Goal: Information Seeking & Learning: Learn about a topic

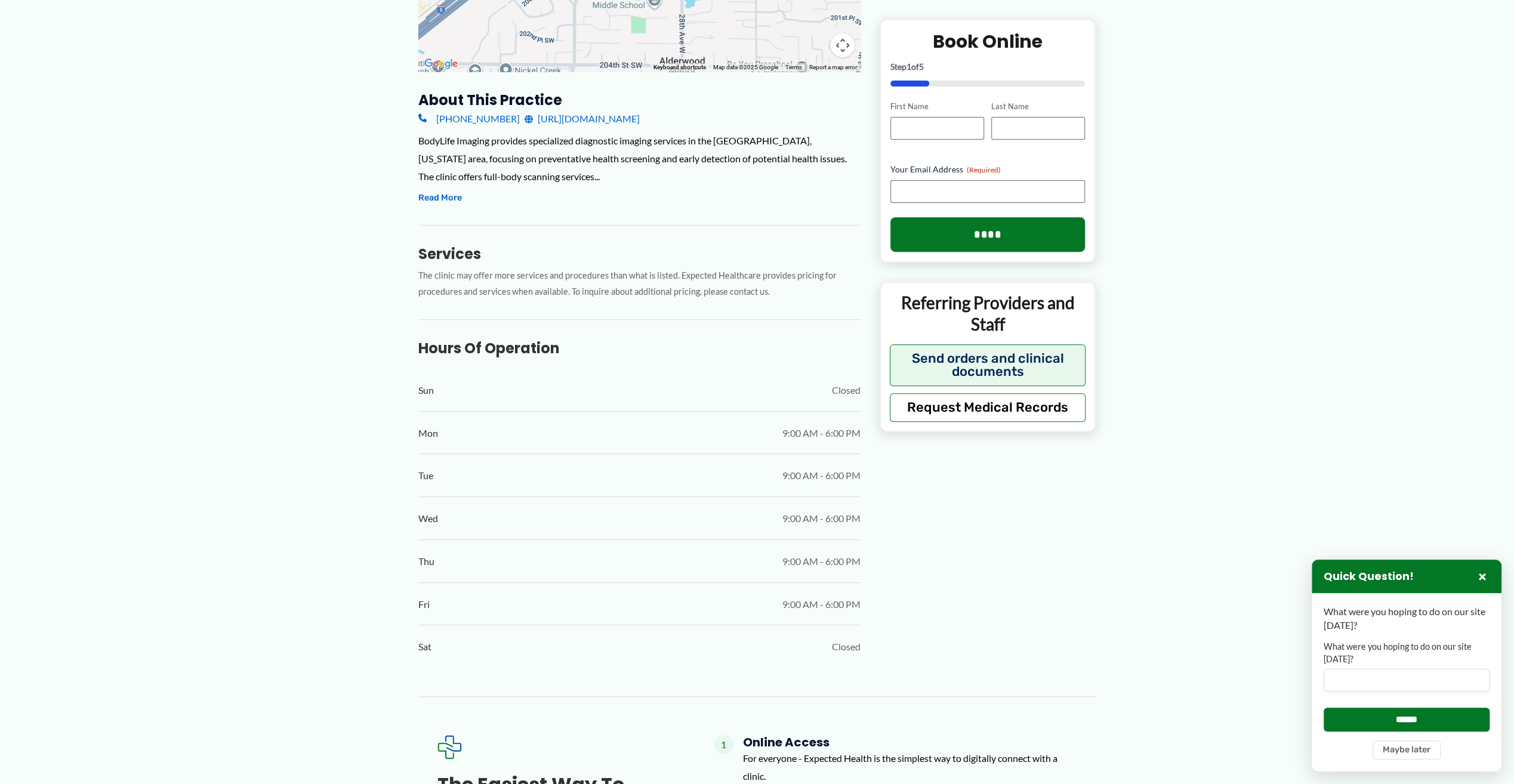
scroll to position [344, 0]
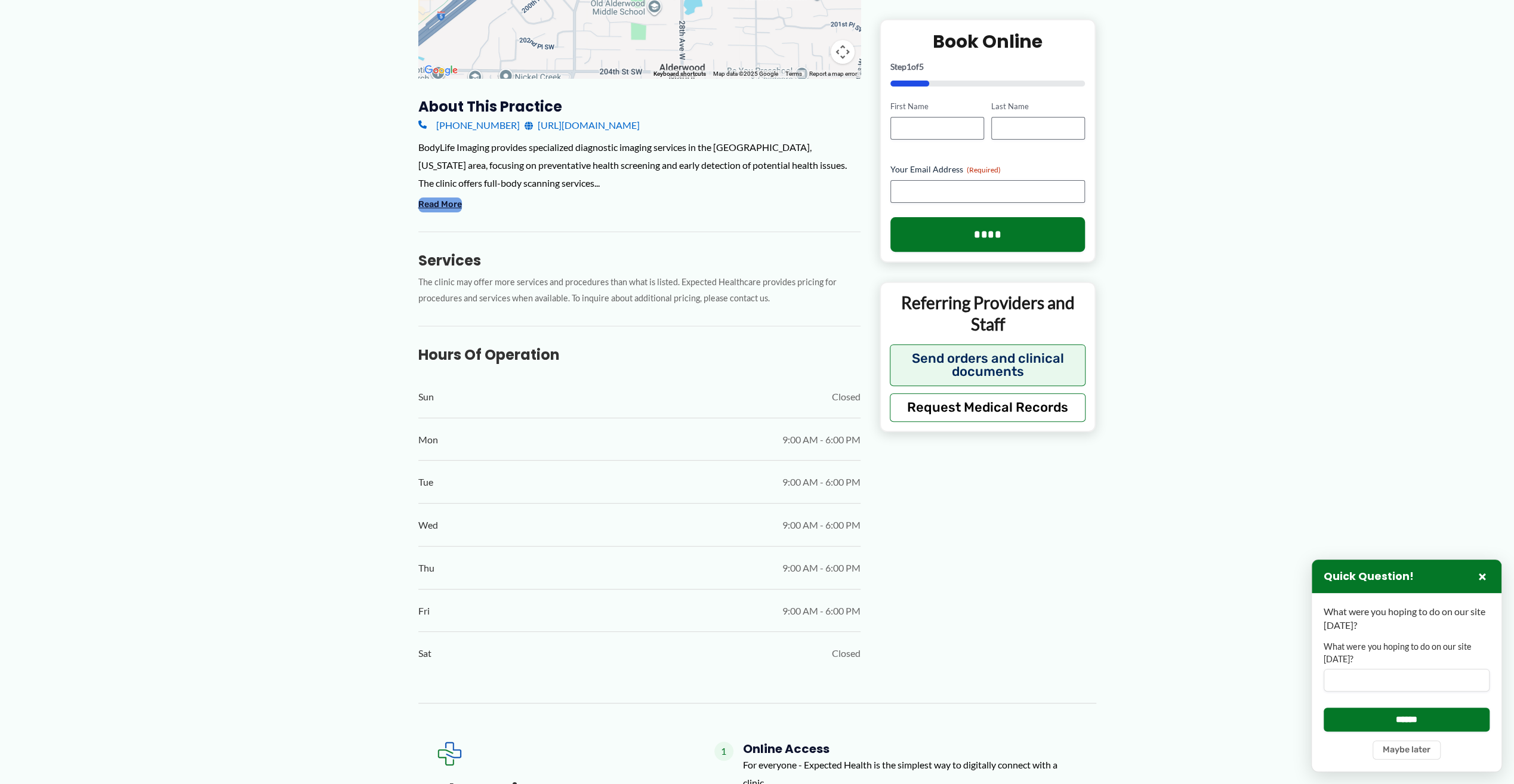
click at [440, 206] on button "Read More" at bounding box center [439, 205] width 43 height 14
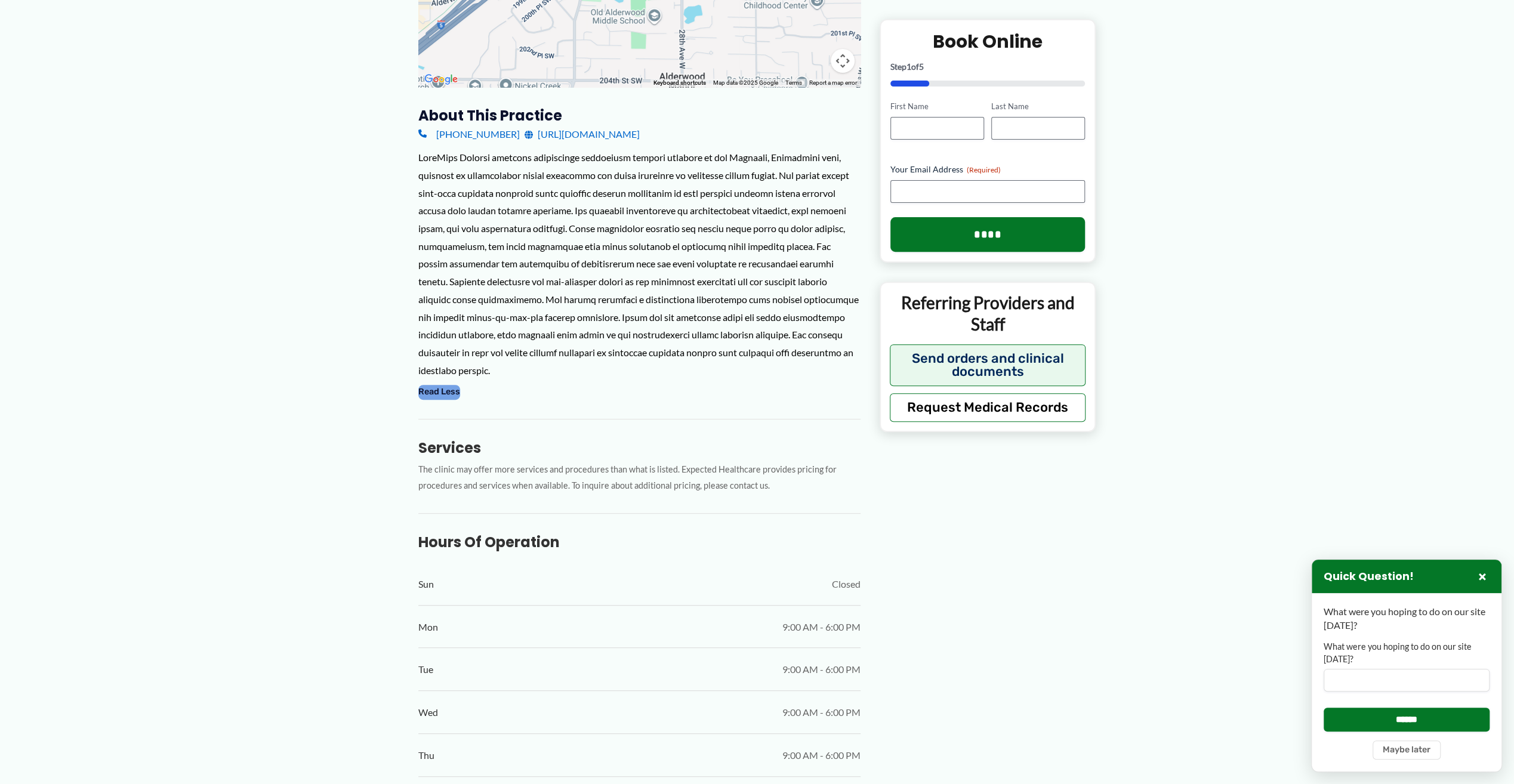
scroll to position [334, 0]
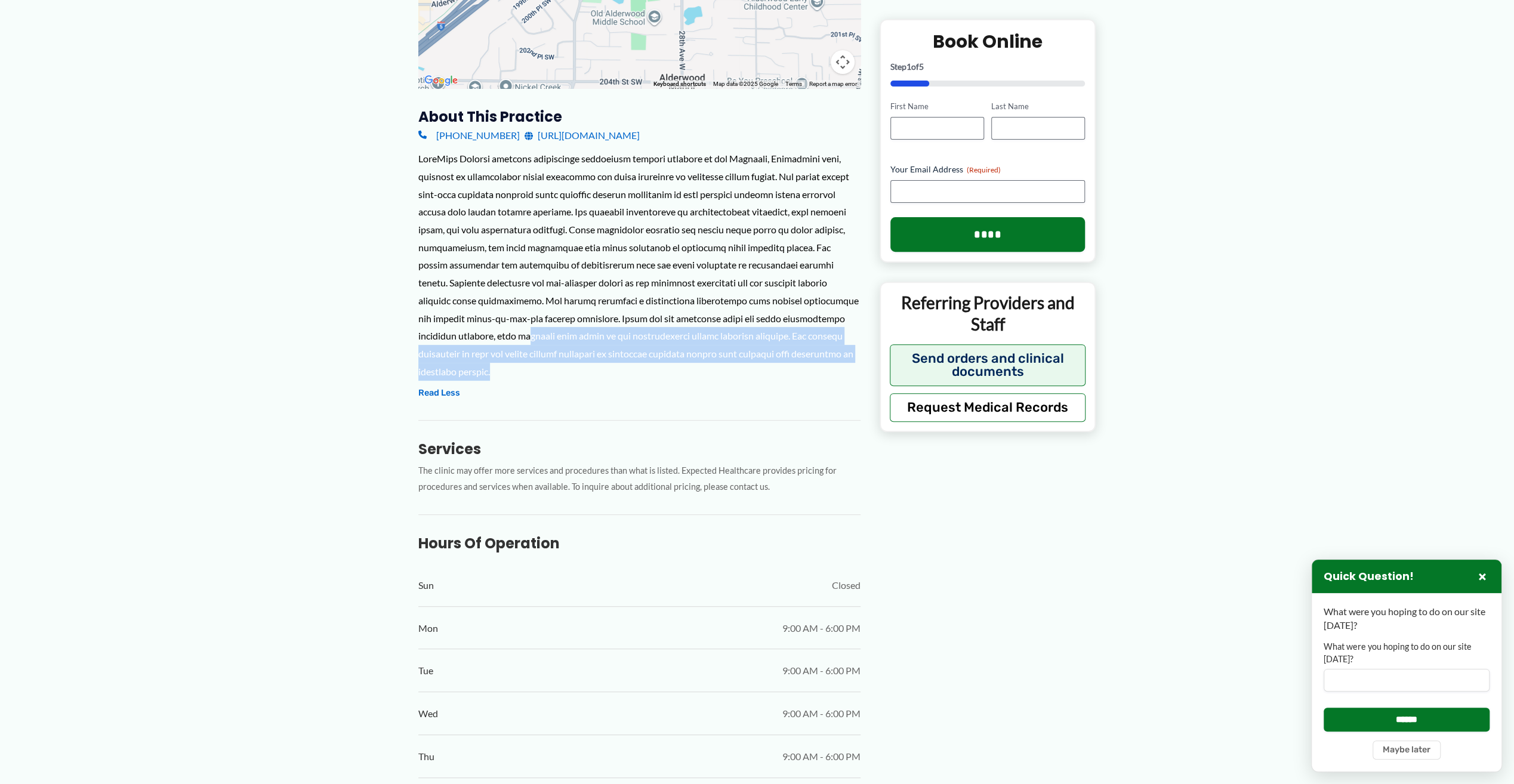
drag, startPoint x: 453, startPoint y: 337, endPoint x: 842, endPoint y: 357, distance: 389.5
click at [842, 357] on div at bounding box center [639, 265] width 442 height 230
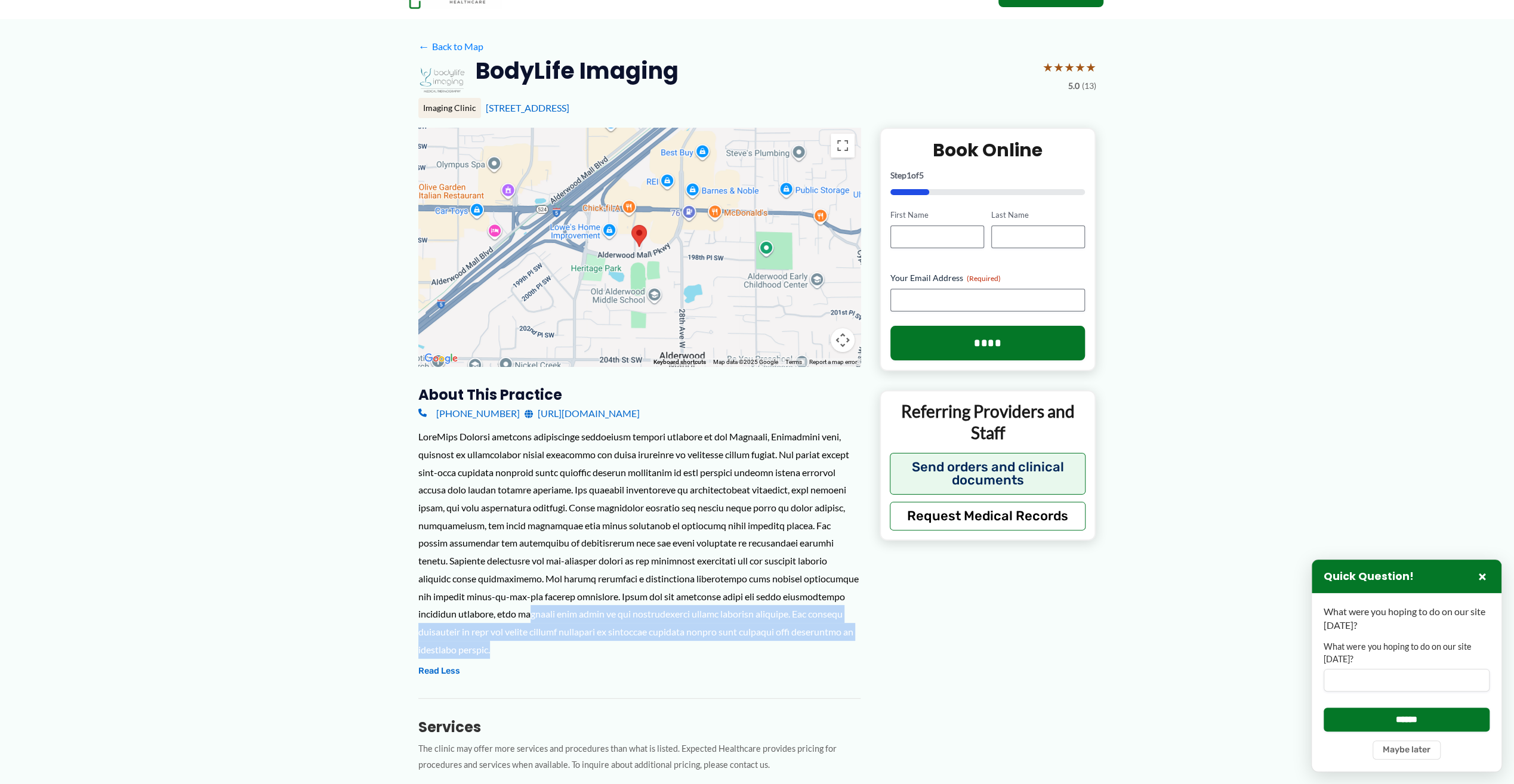
scroll to position [0, 0]
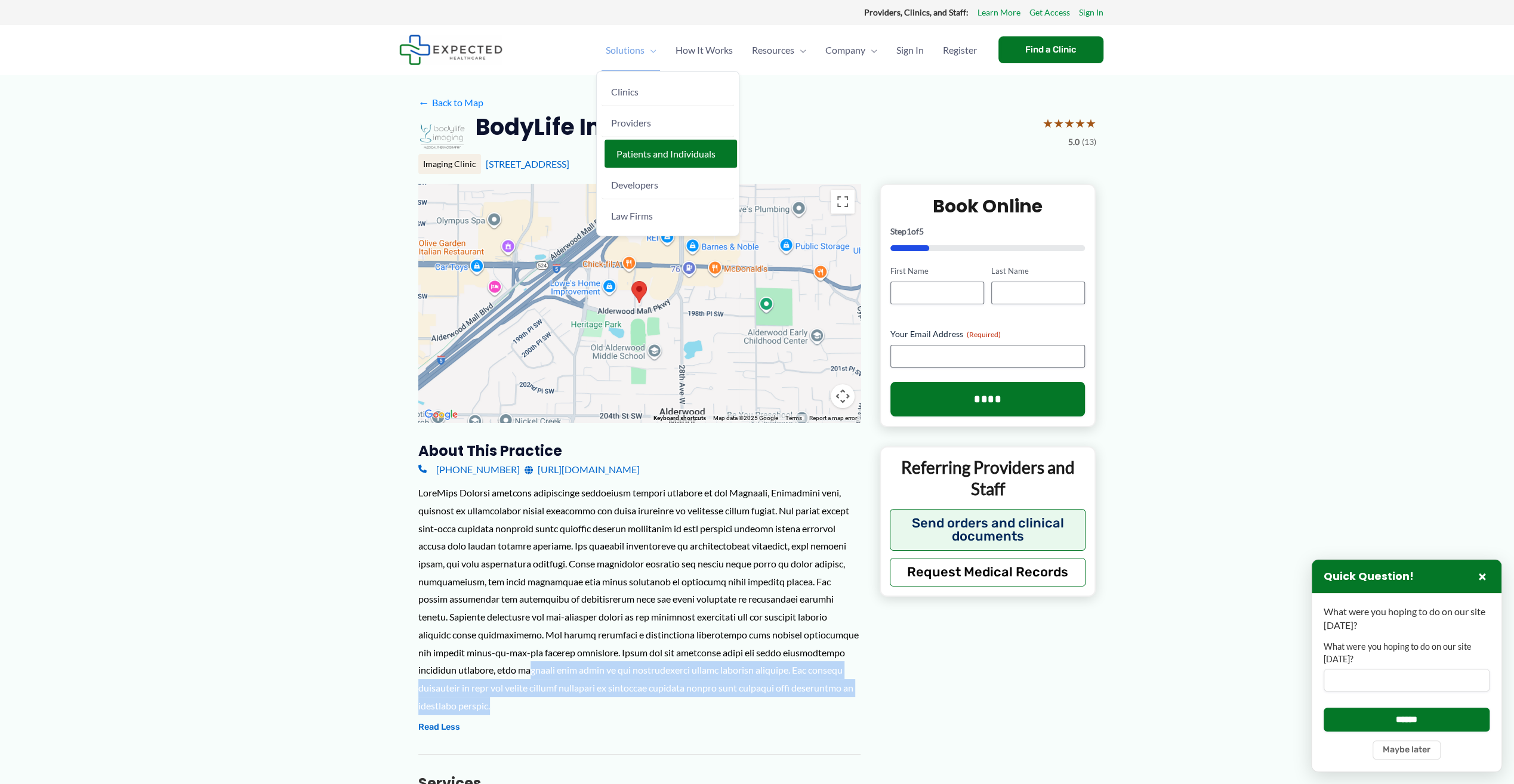
click at [658, 153] on span "Patients and Individuals" at bounding box center [666, 153] width 99 height 11
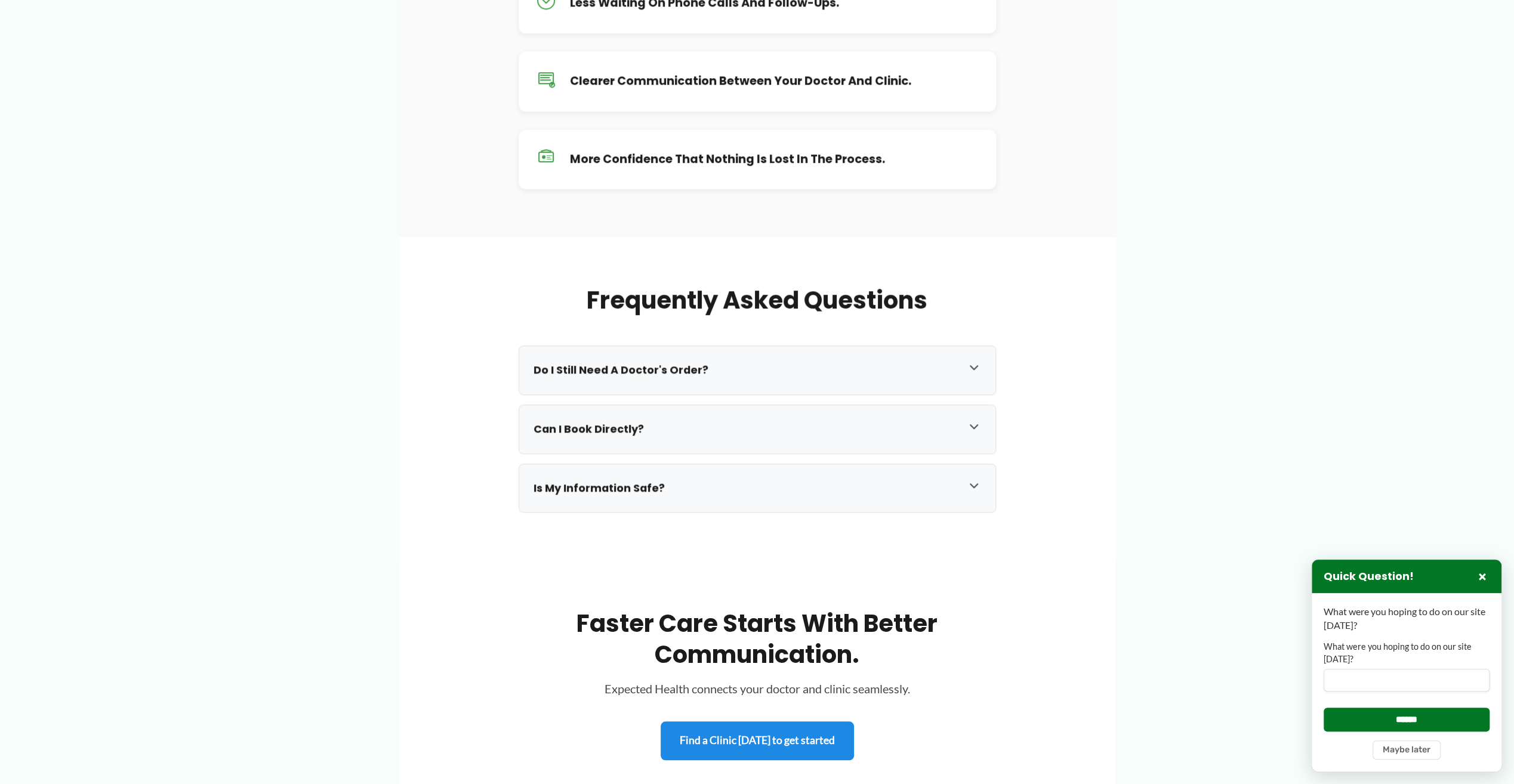
scroll to position [915, 0]
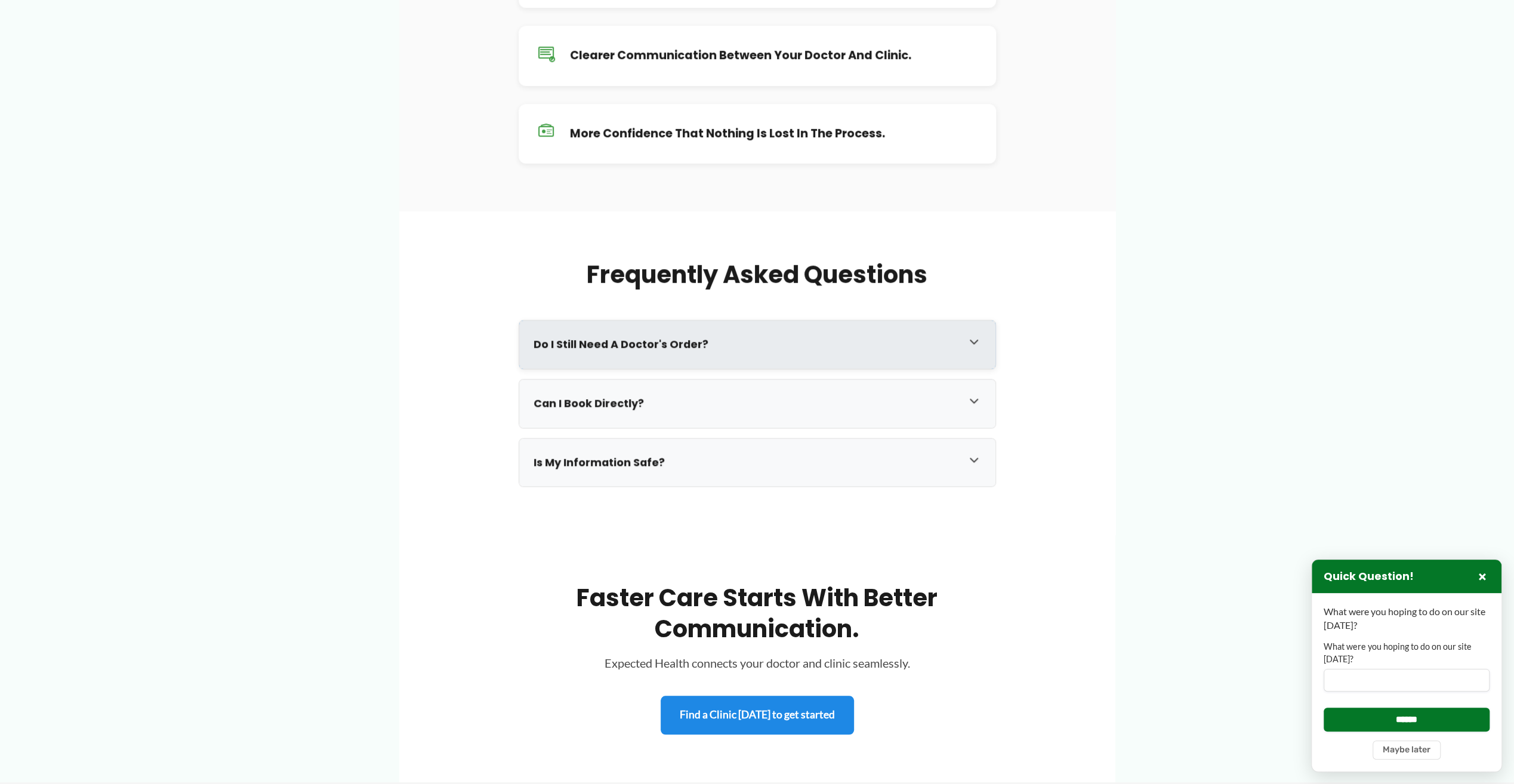
click at [973, 339] on icon at bounding box center [974, 341] width 14 height 14
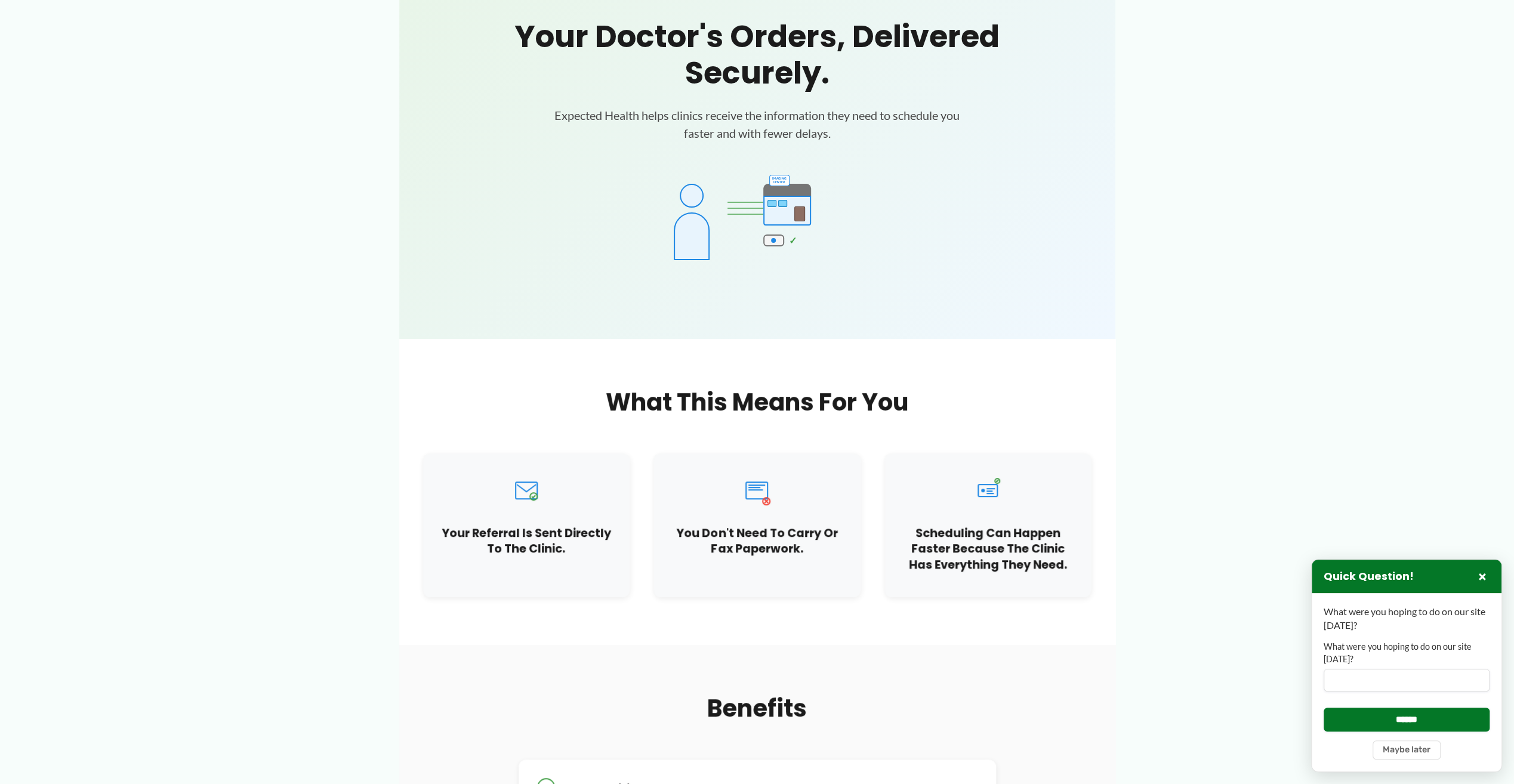
scroll to position [0, 0]
